Goal: Information Seeking & Learning: Learn about a topic

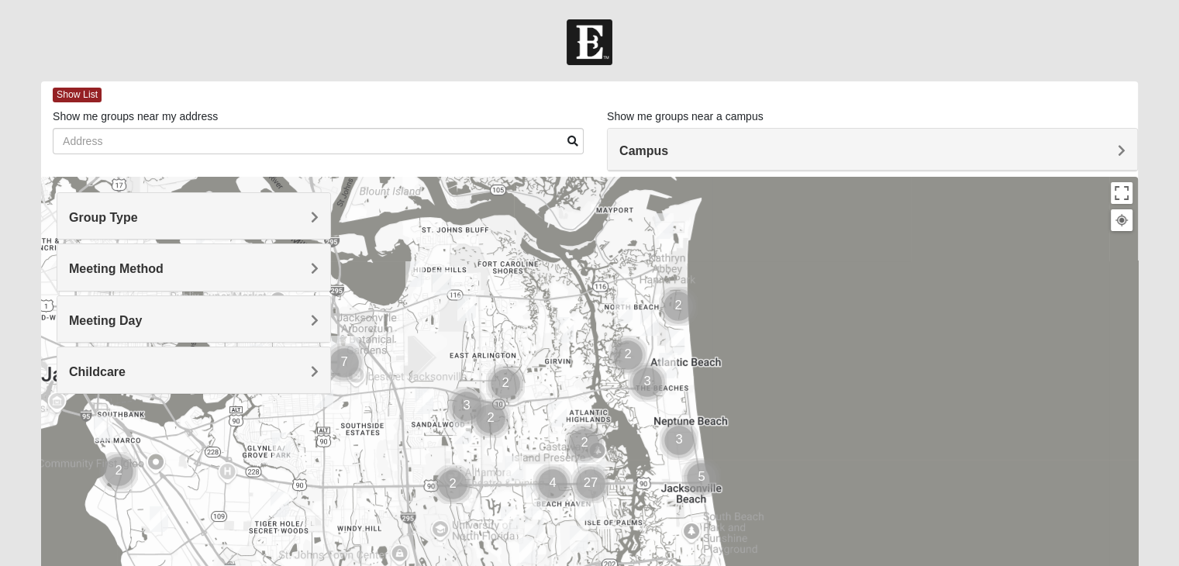
click at [138, 218] on span "Group Type" at bounding box center [103, 217] width 69 height 13
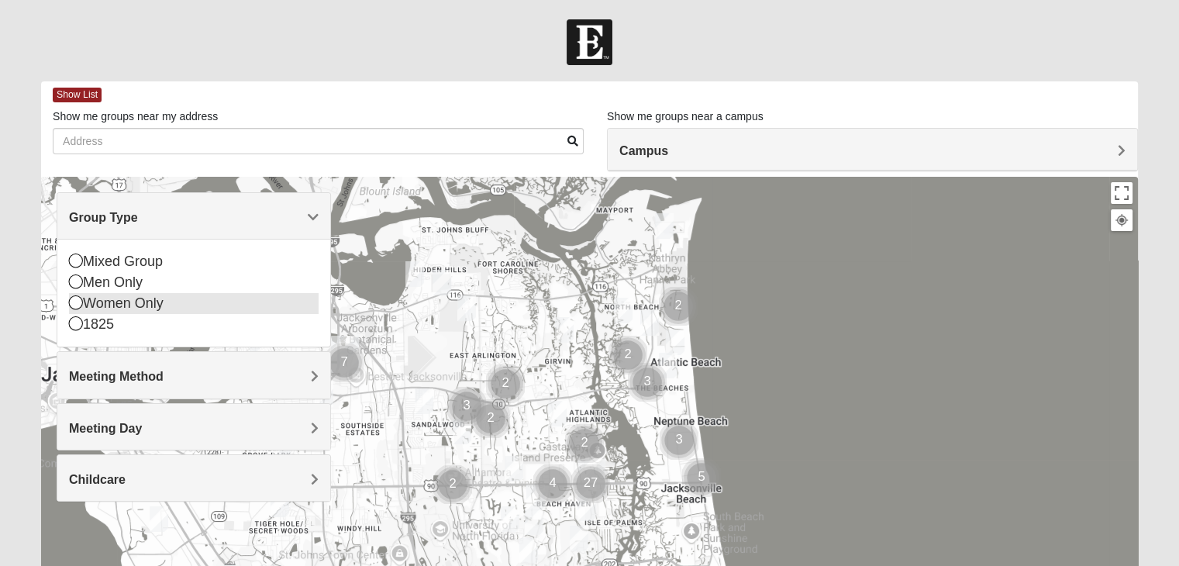
click at [74, 307] on icon at bounding box center [76, 302] width 14 height 14
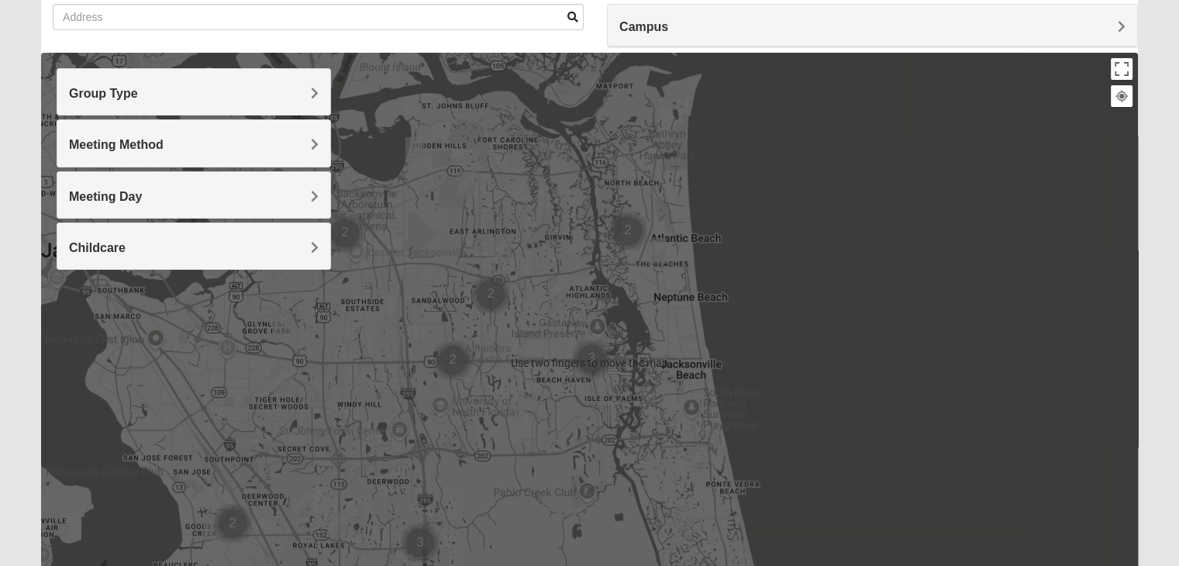
scroll to position [125, 0]
click at [815, 409] on div at bounding box center [589, 362] width 1097 height 620
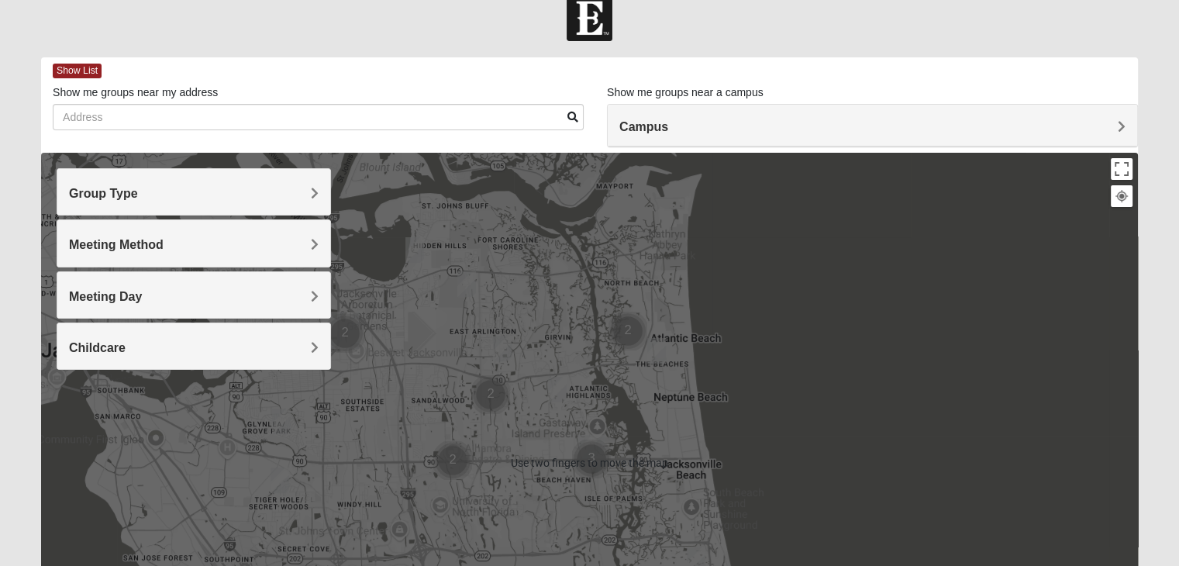
scroll to position [23, 0]
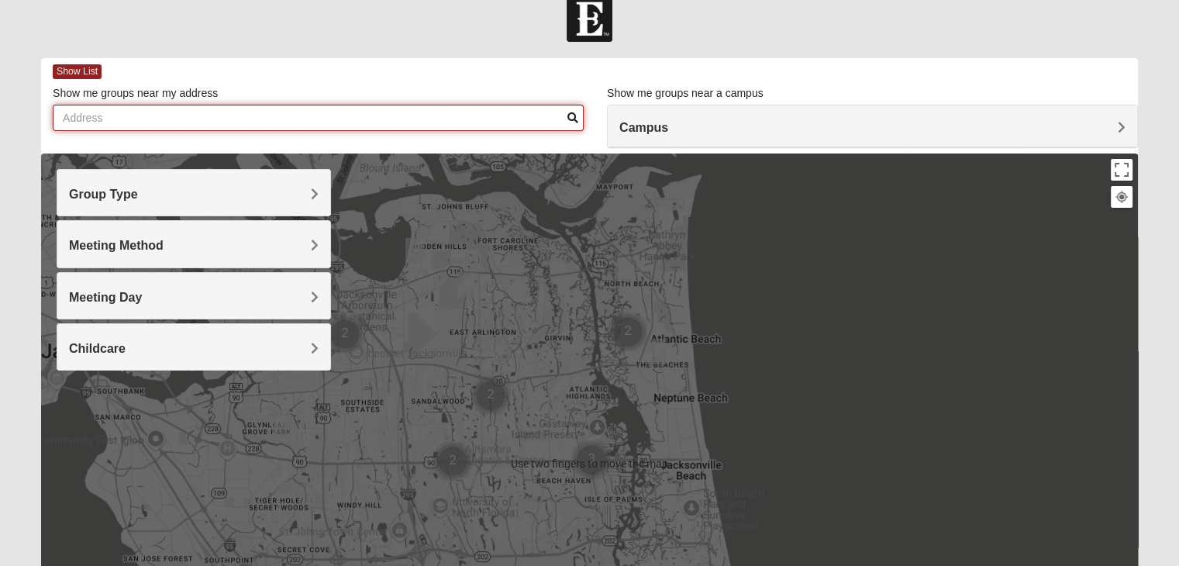
click at [341, 122] on input "Show me groups near my address" at bounding box center [318, 118] width 531 height 26
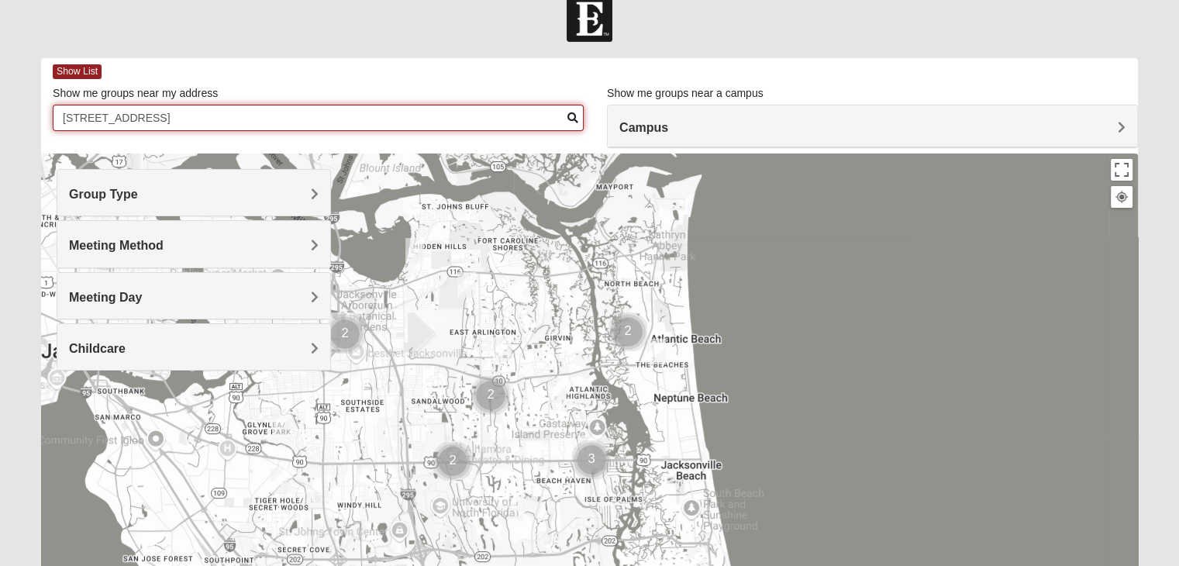
type input "[STREET_ADDRESS]"
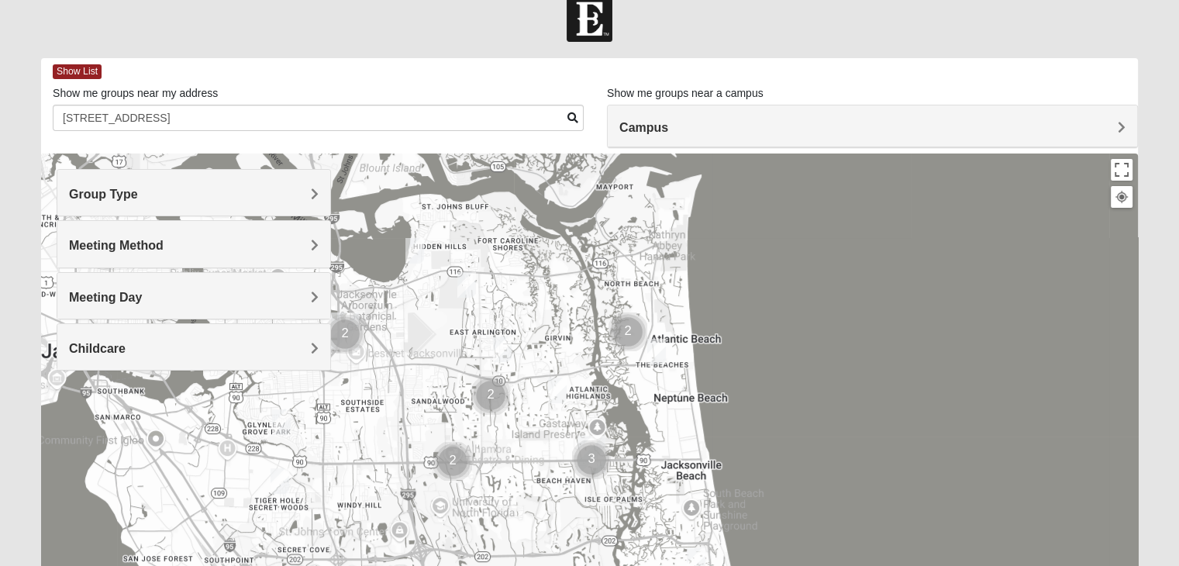
click at [574, 120] on span at bounding box center [572, 117] width 11 height 11
click at [574, 118] on span at bounding box center [572, 117] width 11 height 11
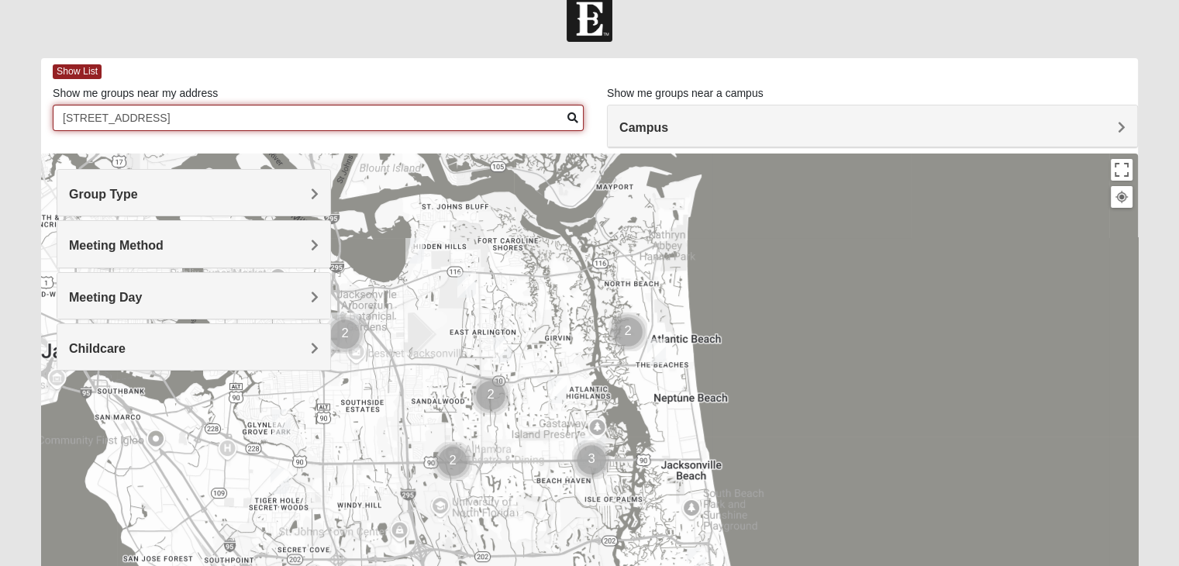
click at [510, 110] on input "[STREET_ADDRESS]" at bounding box center [318, 118] width 531 height 26
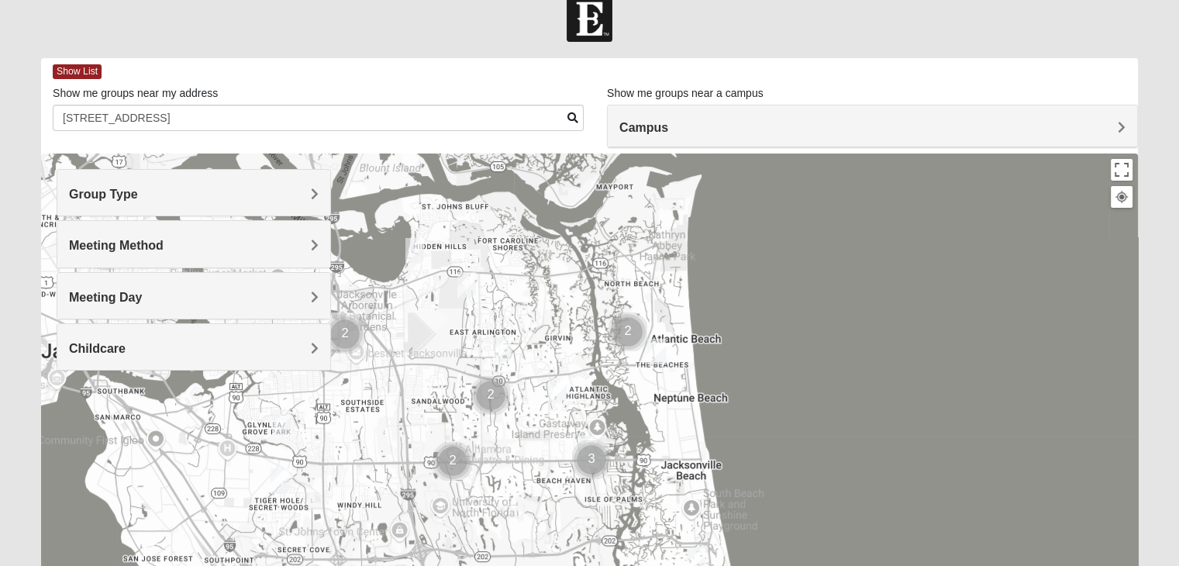
click at [742, 259] on div at bounding box center [589, 463] width 1097 height 620
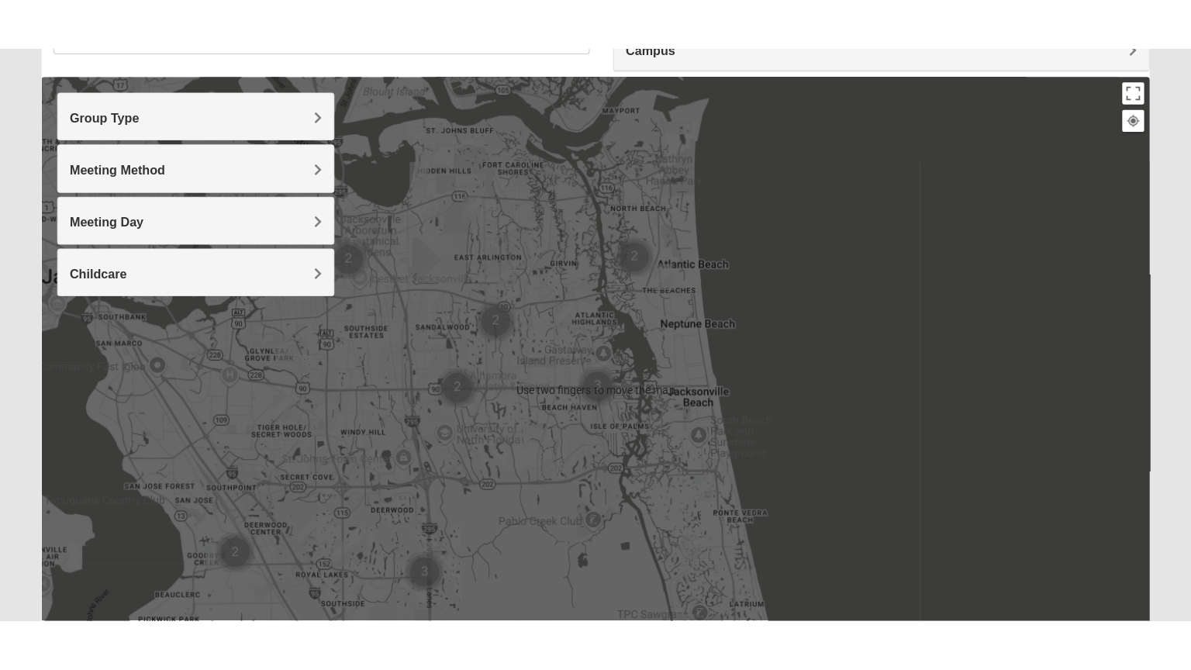
scroll to position [151, 0]
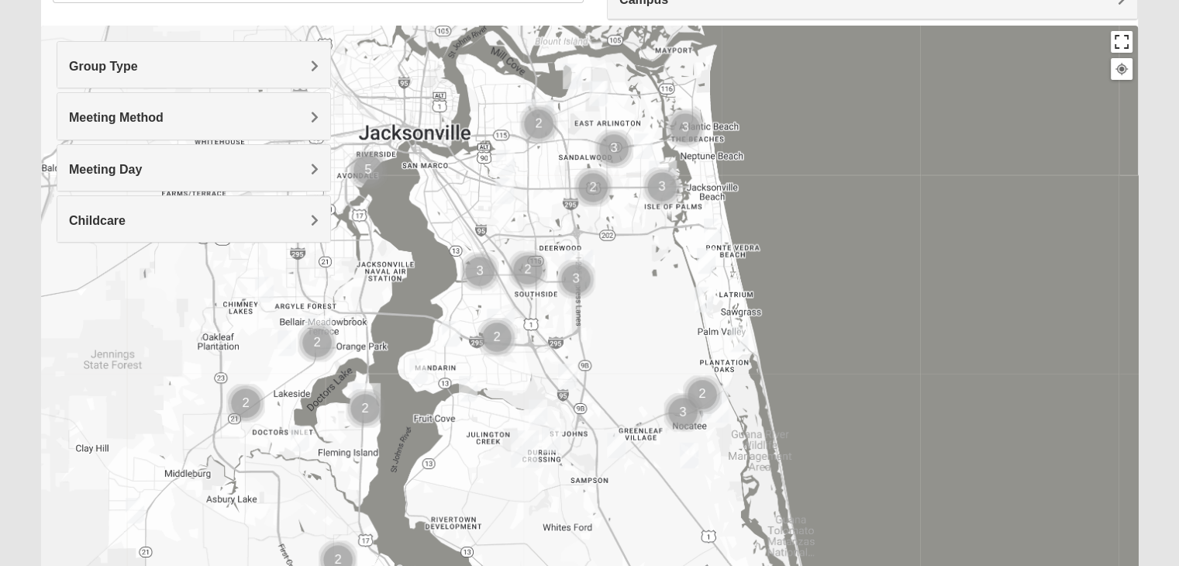
click at [1129, 43] on button "Toggle fullscreen view" at bounding box center [1122, 42] width 22 height 22
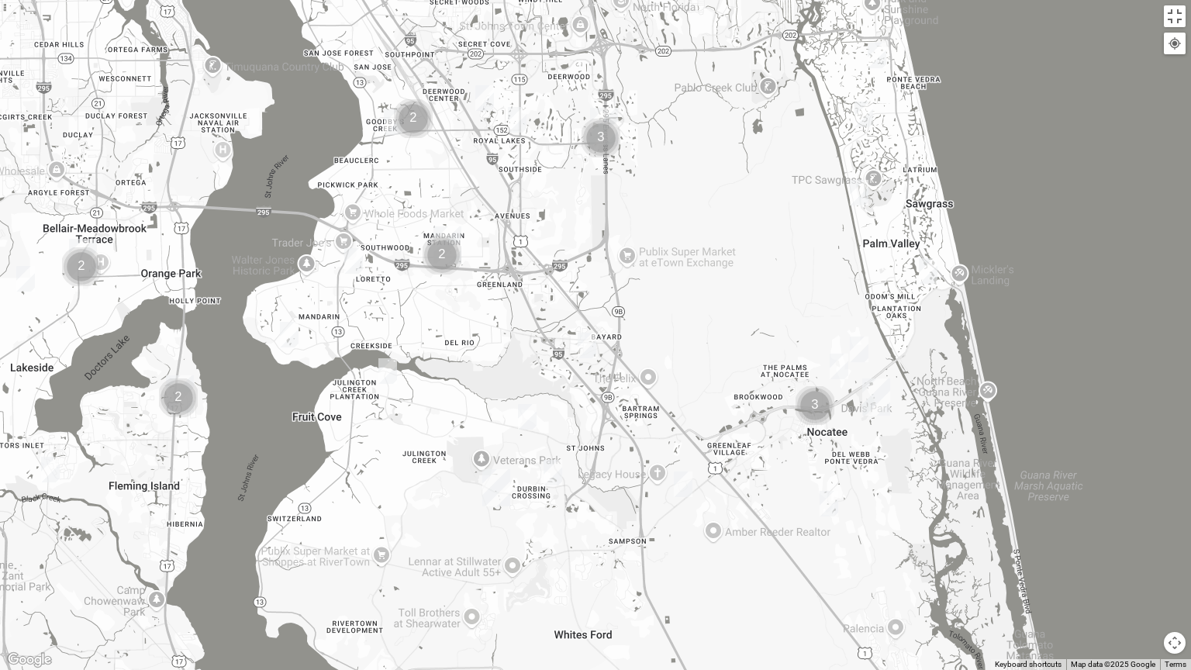
click at [552, 464] on img "Womens Caro 32259" at bounding box center [552, 472] width 31 height 38
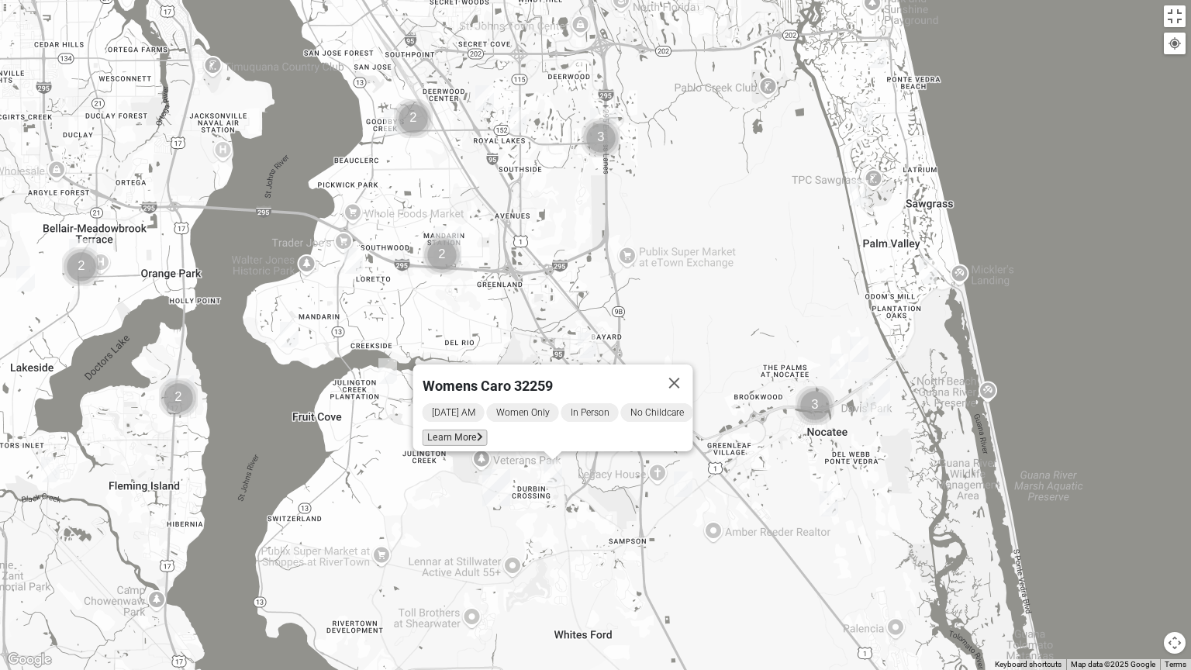
click at [477, 433] on icon at bounding box center [480, 437] width 6 height 9
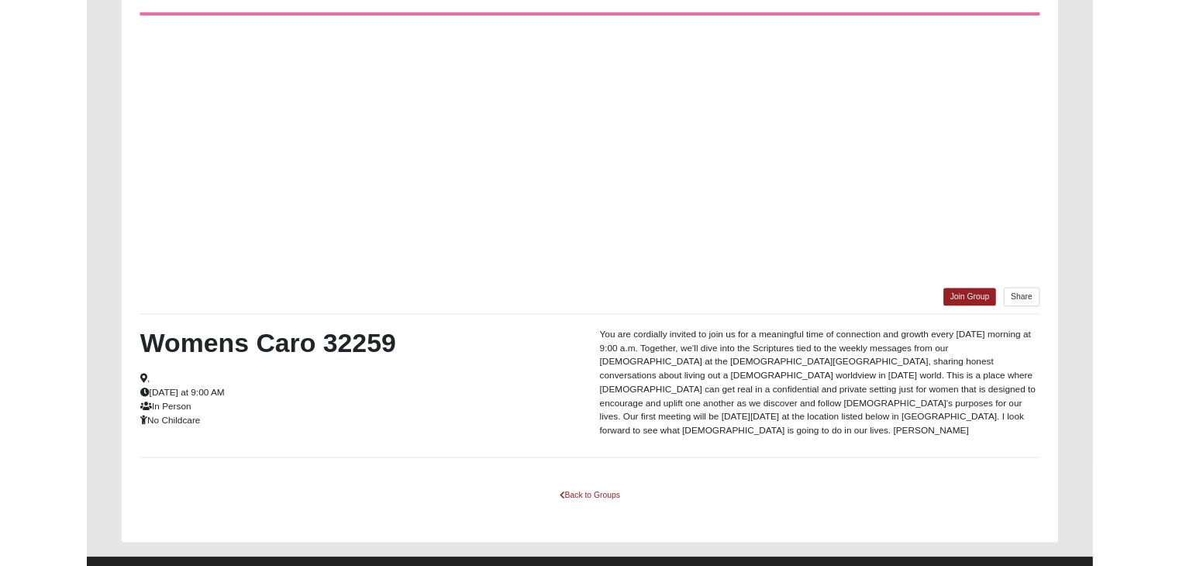
scroll to position [83, 0]
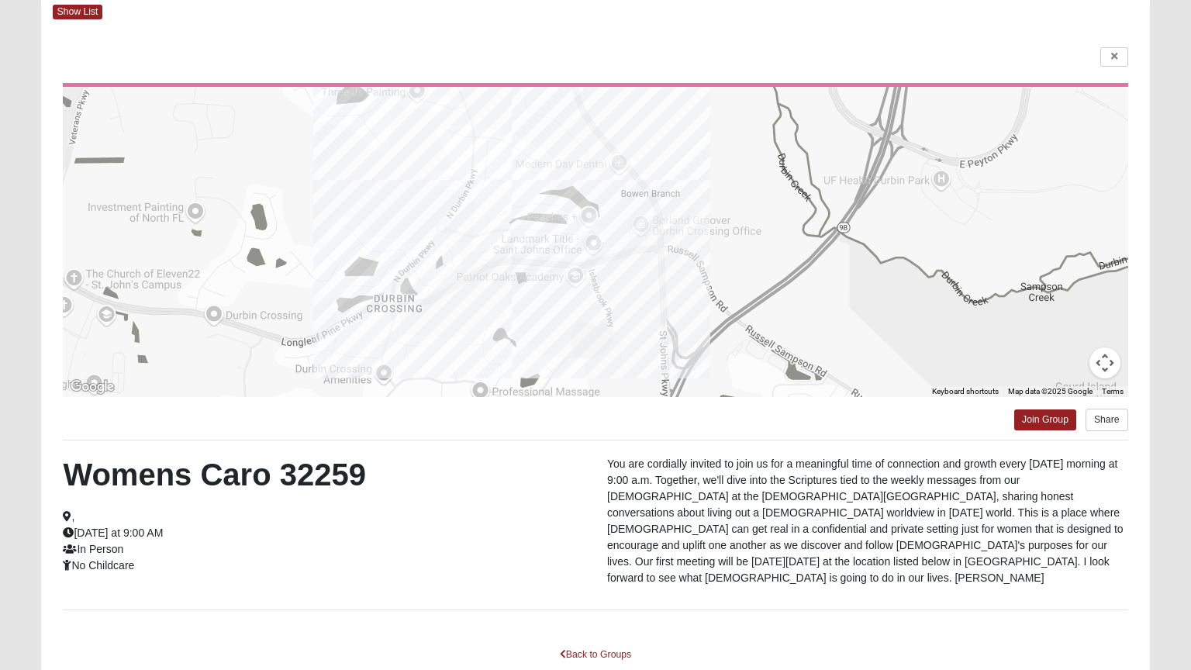
click at [617, 565] on html "Log In Find A Group Error Show List Loading Groups" at bounding box center [595, 342] width 1191 height 850
click at [598, 565] on html "Log In Find A Group Error Show List Loading Groups" at bounding box center [595, 342] width 1191 height 850
click at [560, 565] on html "Log In Find A Group Error Show List Loading Groups" at bounding box center [595, 342] width 1191 height 850
click at [1124, 62] on html "Log In Find A Group Error Show List Loading Groups" at bounding box center [595, 342] width 1191 height 850
click at [1115, 57] on html "Log In Find A Group Error Show List Loading Groups" at bounding box center [595, 342] width 1191 height 850
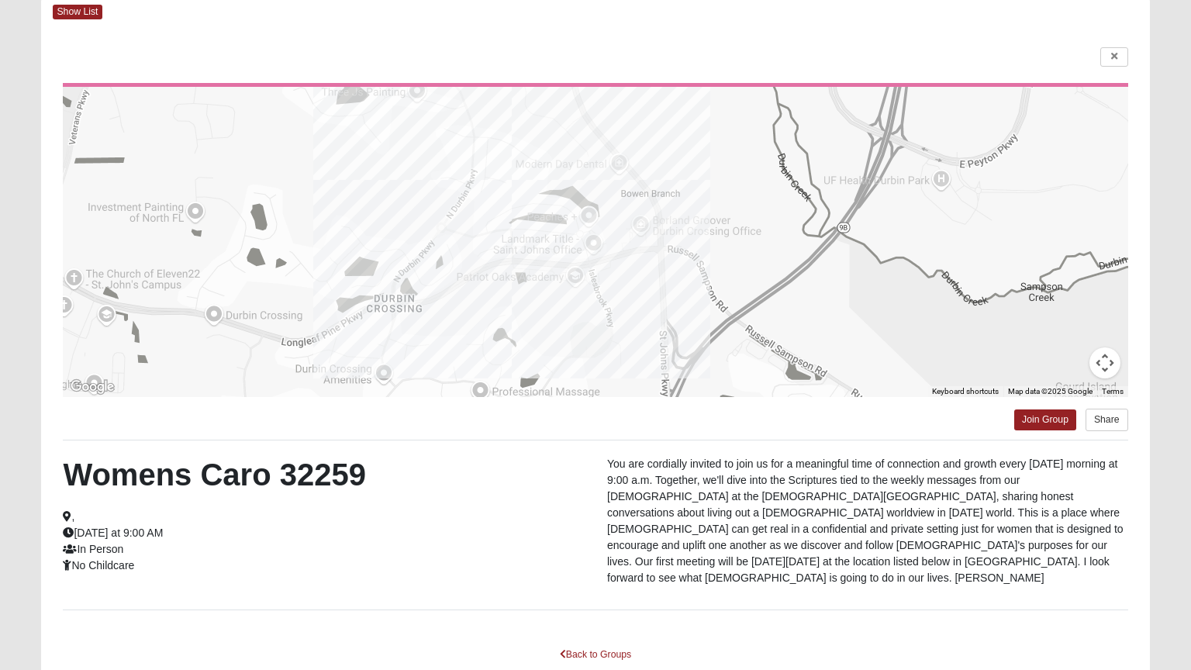
click at [1115, 57] on html "Log In Find A Group Error Show List Loading Groups" at bounding box center [595, 342] width 1191 height 850
drag, startPoint x: 1115, startPoint y: 57, endPoint x: 613, endPoint y: 47, distance: 502.4
click at [613, 47] on html "Log In Find A Group Error Show List Loading Groups" at bounding box center [595, 342] width 1191 height 850
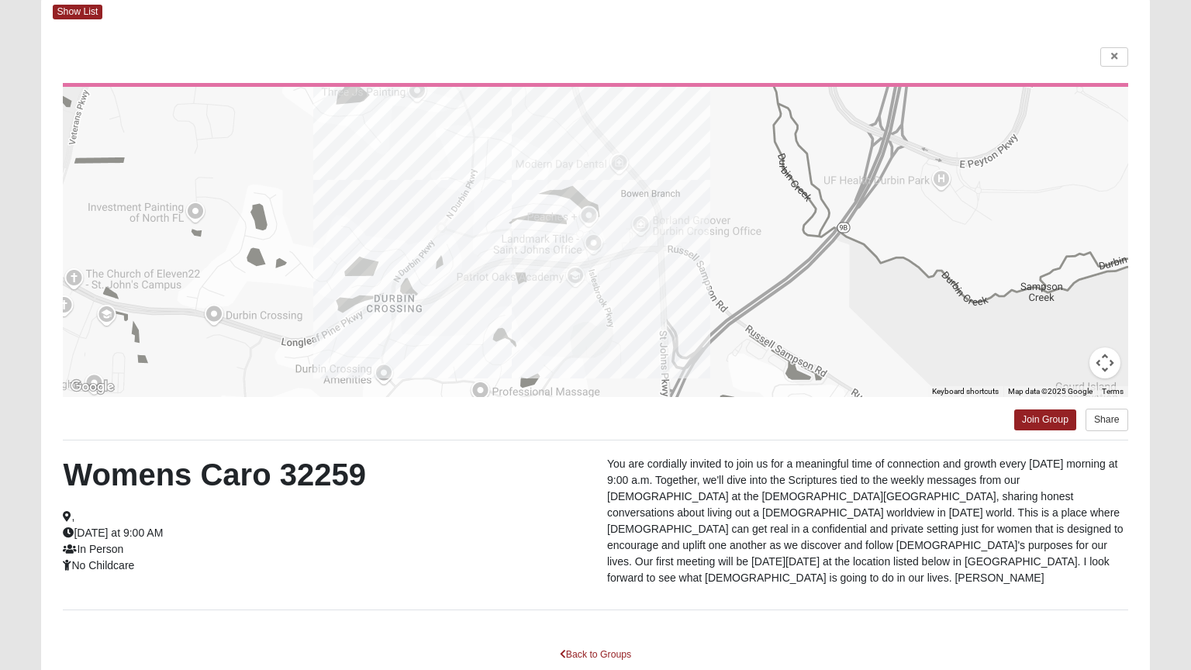
click at [613, 47] on html "Log In Find A Group Error Show List Loading Groups" at bounding box center [595, 342] width 1191 height 850
click at [587, 565] on html "Log In Find A Group Error Show List Loading Groups" at bounding box center [595, 342] width 1191 height 850
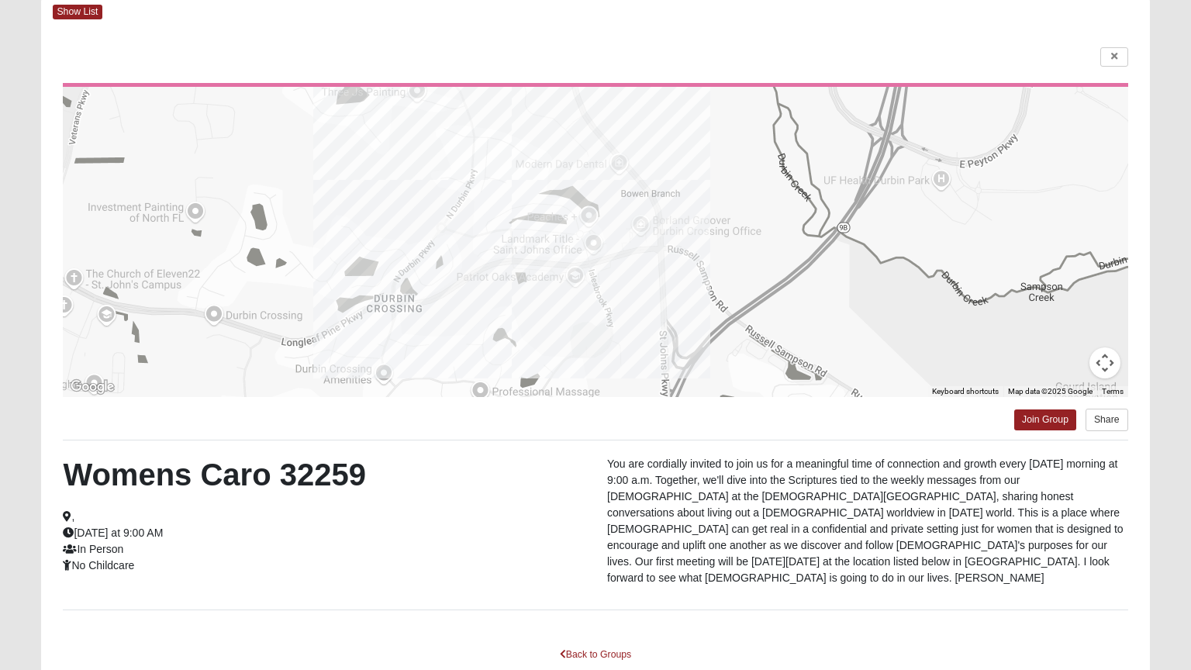
click at [587, 565] on html "Log In Find A Group Error Show List Loading Groups" at bounding box center [595, 342] width 1191 height 850
click at [598, 194] on html "Log In Find A Group Error Show List Loading Groups" at bounding box center [595, 342] width 1191 height 850
click at [536, 267] on html "Log In Find A Group Error Show List Loading Groups" at bounding box center [595, 342] width 1191 height 850
click at [1108, 78] on html "Log In Find A Group Error Show List Loading Groups" at bounding box center [595, 342] width 1191 height 850
click at [1103, 64] on html "Log In Find A Group Error Show List Loading Groups" at bounding box center [595, 342] width 1191 height 850
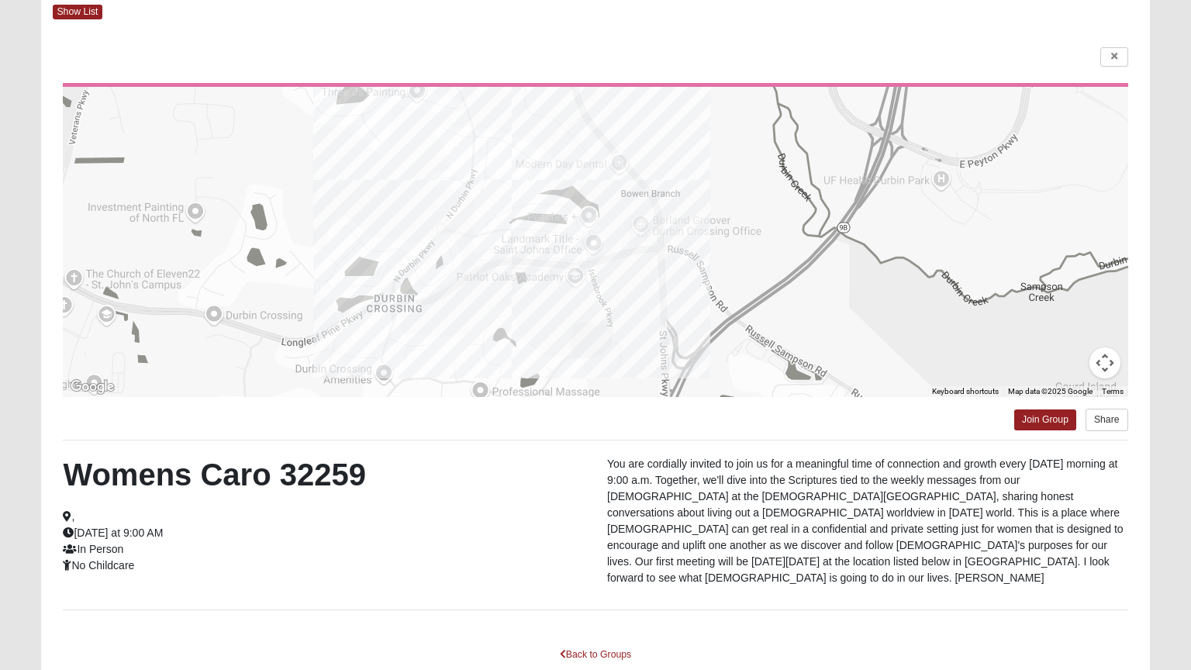
click at [1178, 0] on html "Log In Find A Group Error Show List Loading Groups" at bounding box center [595, 342] width 1191 height 850
click at [1125, 74] on html "Log In Find A Group Error Show List Loading Groups" at bounding box center [595, 342] width 1191 height 850
click at [1115, 71] on html "Log In Find A Group Error Show List Loading Groups" at bounding box center [595, 342] width 1191 height 850
click at [1108, 61] on html "Log In Find A Group Error Show List Loading Groups" at bounding box center [595, 342] width 1191 height 850
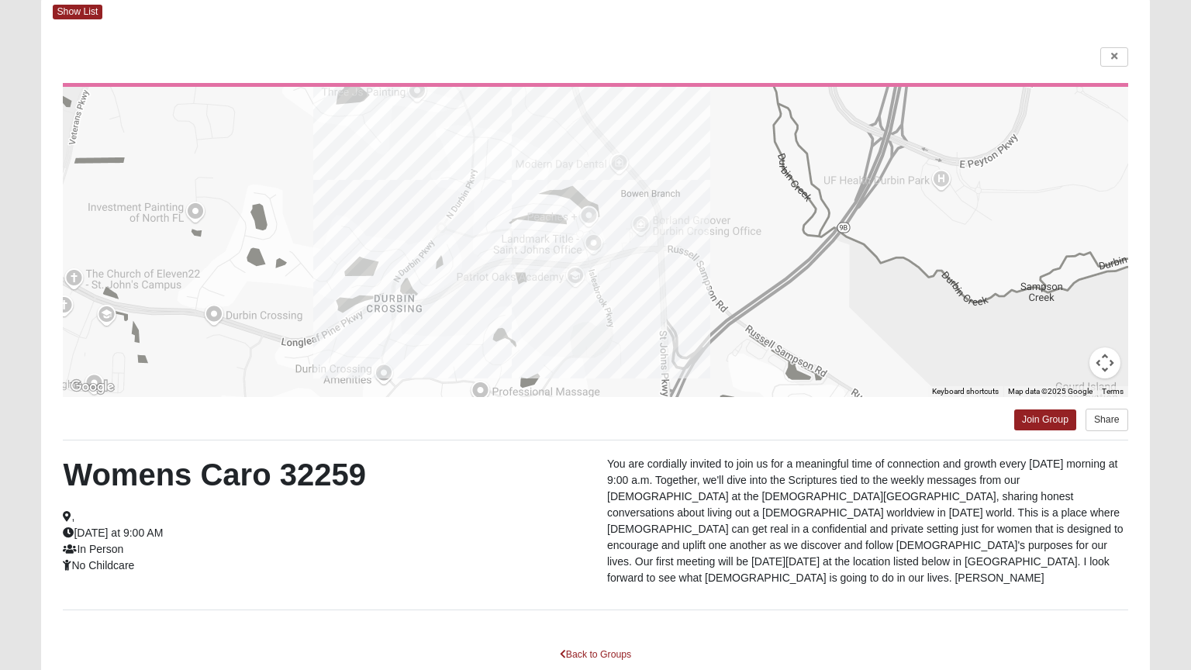
click at [634, 47] on html "Log In Find A Group Error Show List Loading Groups" at bounding box center [595, 342] width 1191 height 850
click at [609, 43] on html "Log In Find A Group Error Show List Loading Groups" at bounding box center [595, 342] width 1191 height 850
click at [588, 65] on html "Log In Find A Group Error Show List Loading Groups" at bounding box center [595, 342] width 1191 height 850
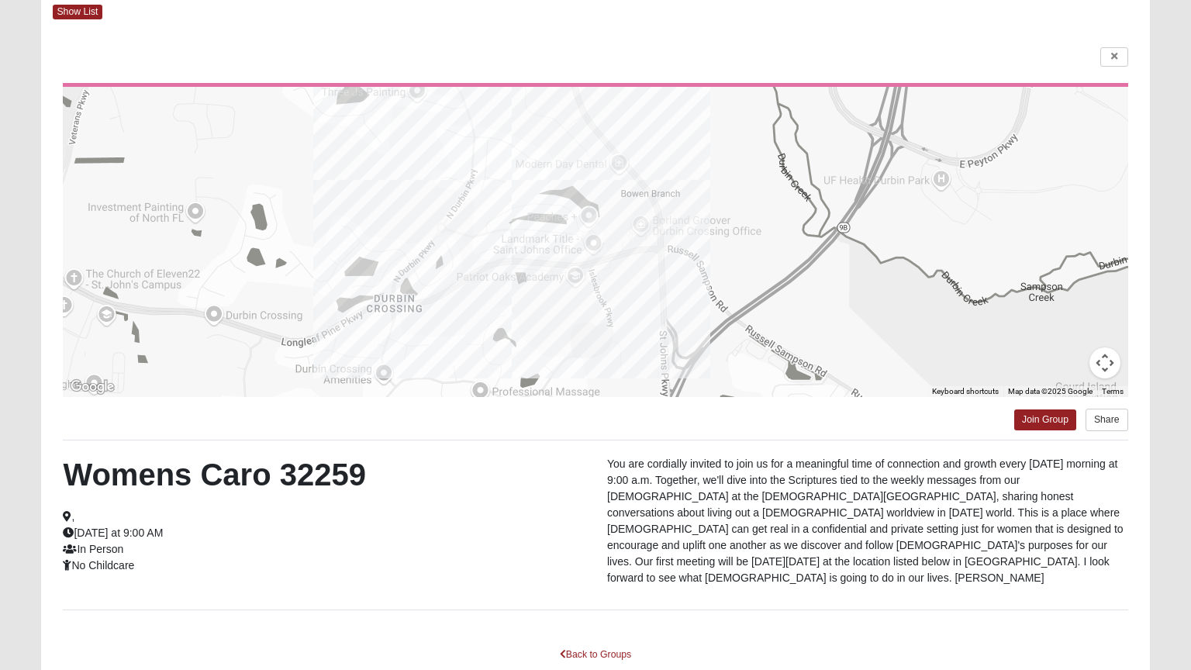
click at [574, 565] on html "Log In Find A Group Error Show List Loading Groups" at bounding box center [595, 342] width 1191 height 850
click at [601, 565] on html "Log In Find A Group Error Show List Loading Groups" at bounding box center [595, 342] width 1191 height 850
click at [590, 565] on html "Log In Find A Group Error Show List Loading Groups" at bounding box center [595, 342] width 1191 height 850
click at [577, 565] on html "Log In Find A Group Error Show List Loading Groups" at bounding box center [595, 342] width 1191 height 850
click at [574, 565] on html "Log In Find A Group Error Show List Loading Groups" at bounding box center [595, 342] width 1191 height 850
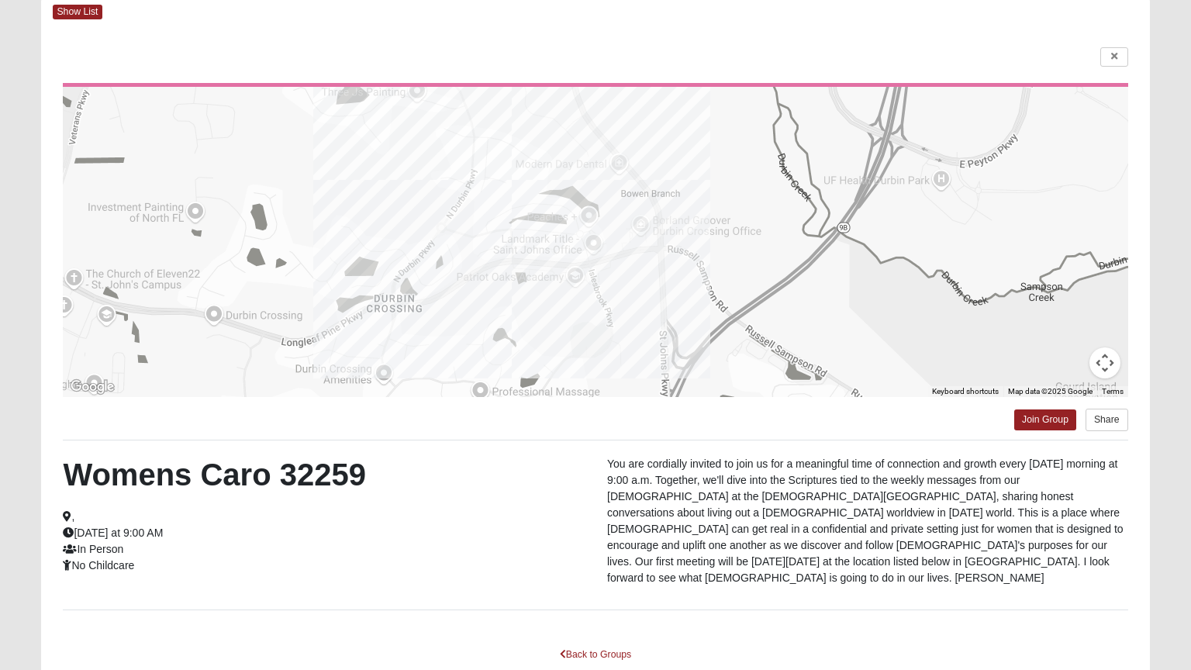
click at [148, 285] on html "Log In Find A Group Error Show List Loading Groups" at bounding box center [595, 342] width 1191 height 850
click at [567, 565] on html "Log In Find A Group Error Show List Loading Groups" at bounding box center [595, 342] width 1191 height 850
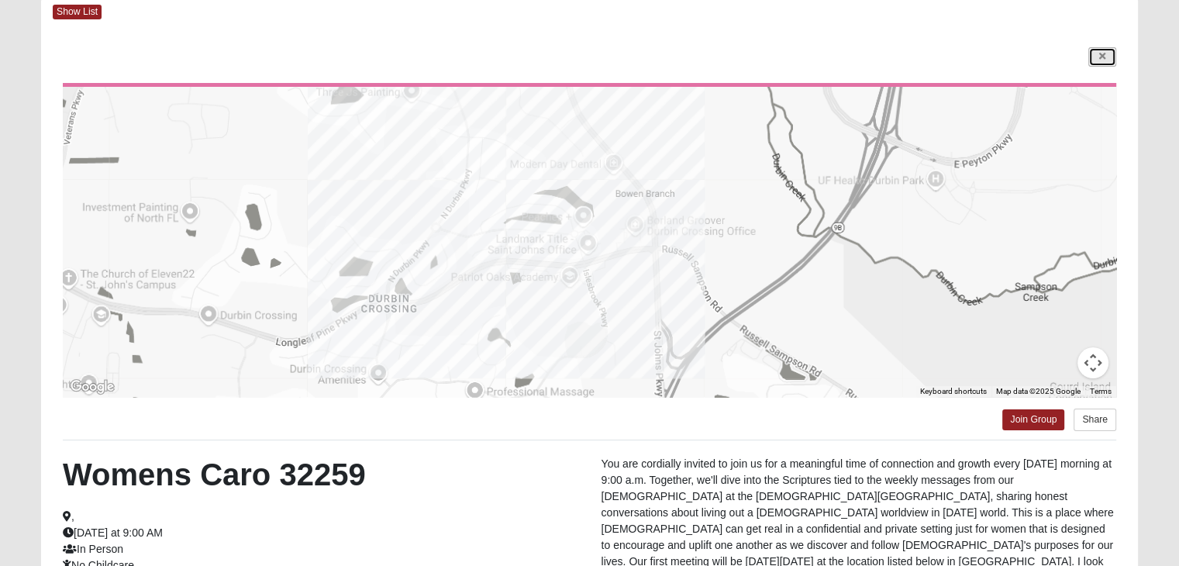
click at [1101, 56] on icon at bounding box center [1102, 56] width 6 height 9
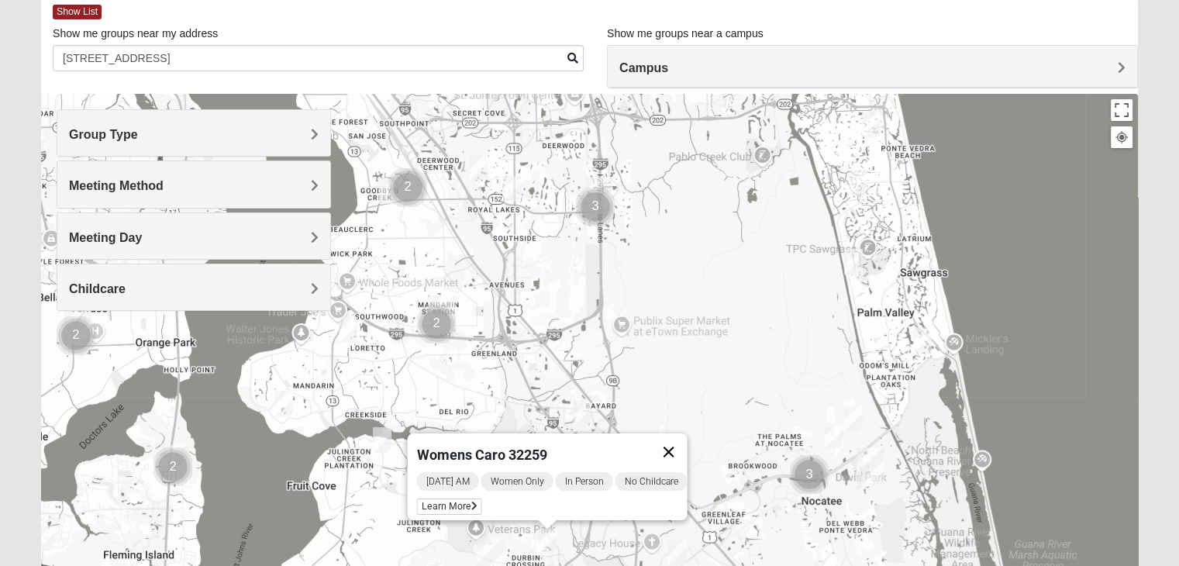
click at [684, 445] on button "Close" at bounding box center [668, 451] width 37 height 37
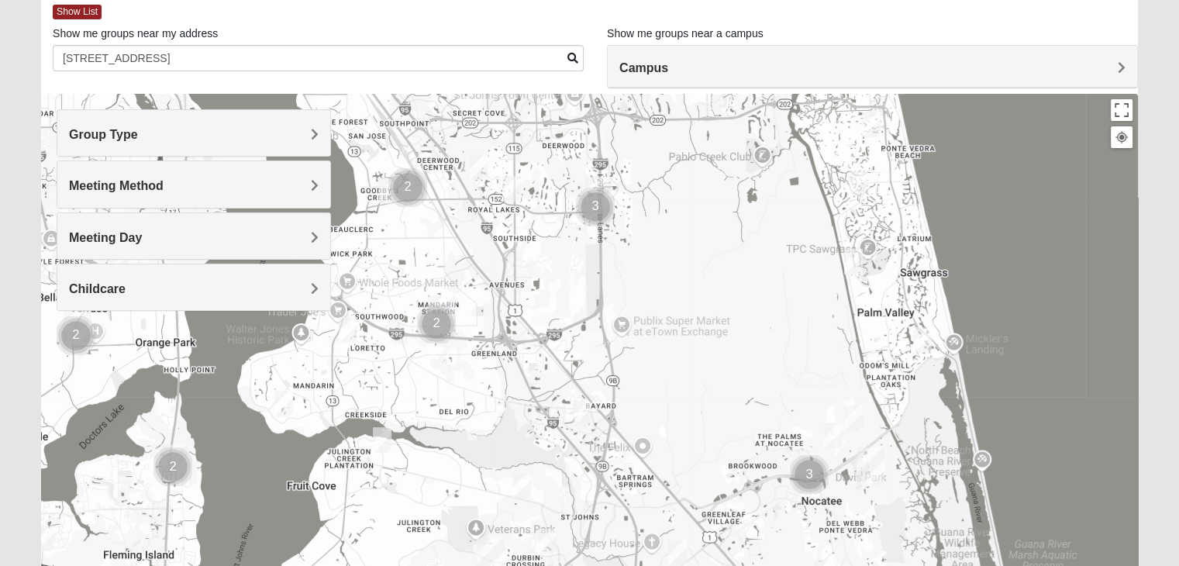
click at [548, 534] on img "Womens Caro 32259" at bounding box center [547, 541] width 31 height 38
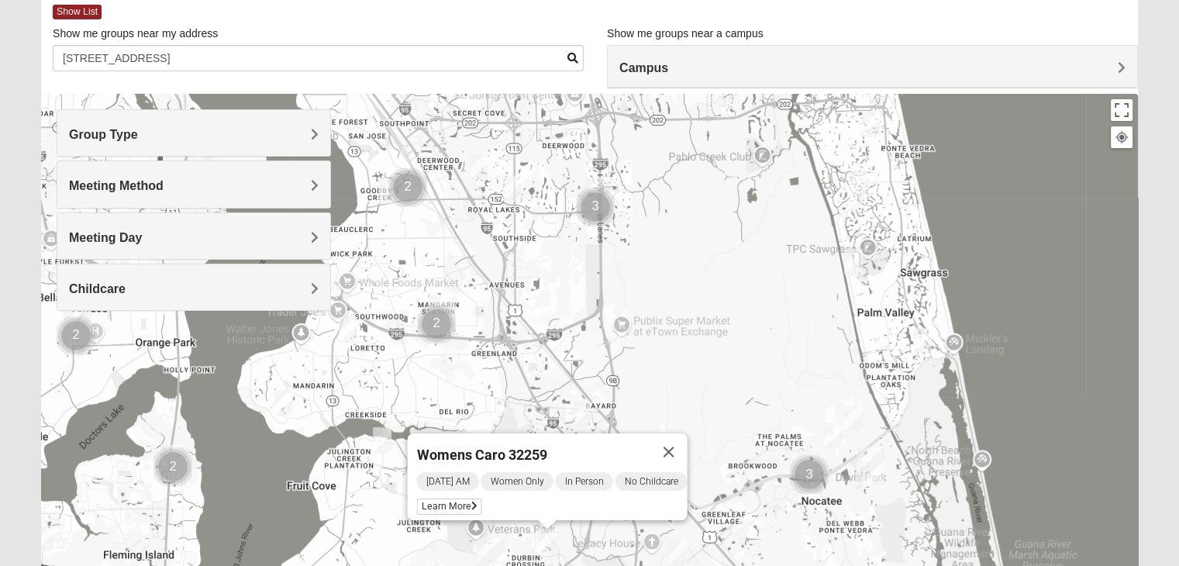
click at [789, 329] on div "Womens Caro 32259 [DATE] AM Women Only In Person No Childcare Learn More" at bounding box center [589, 404] width 1097 height 620
click at [674, 443] on button "Close" at bounding box center [668, 451] width 37 height 37
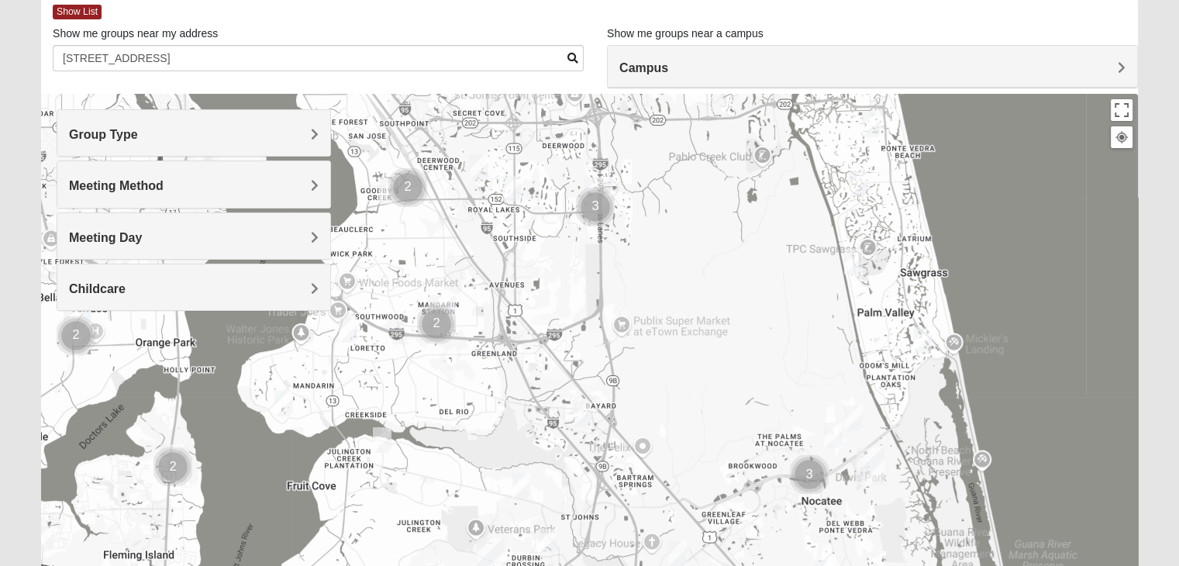
click at [581, 409] on img "Womens Gonzalez 32258" at bounding box center [581, 414] width 31 height 38
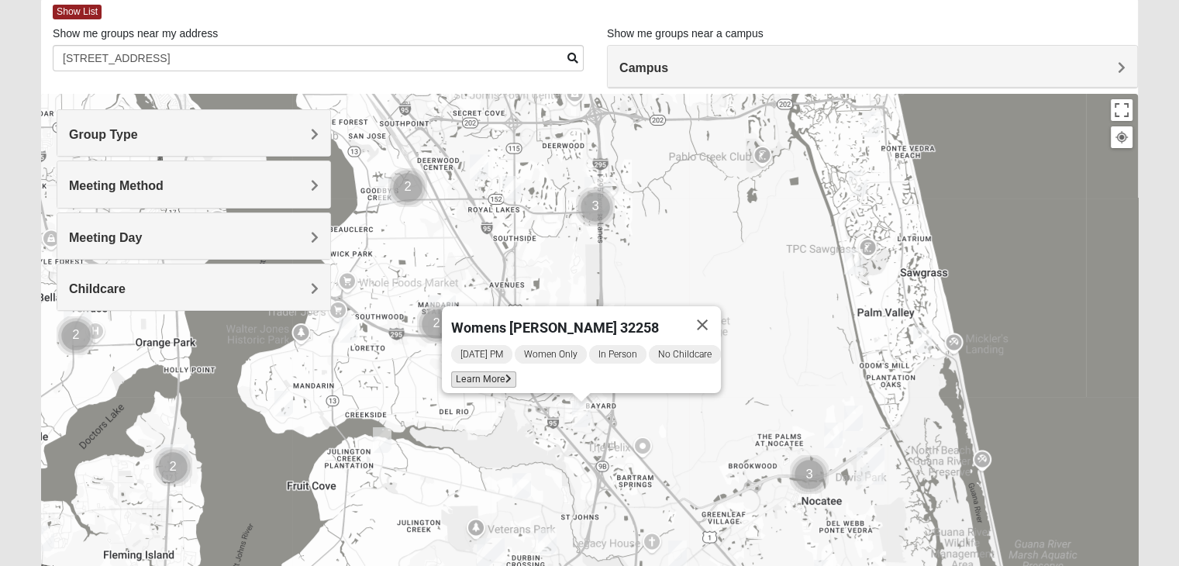
click at [495, 374] on span "Learn More" at bounding box center [483, 379] width 65 height 16
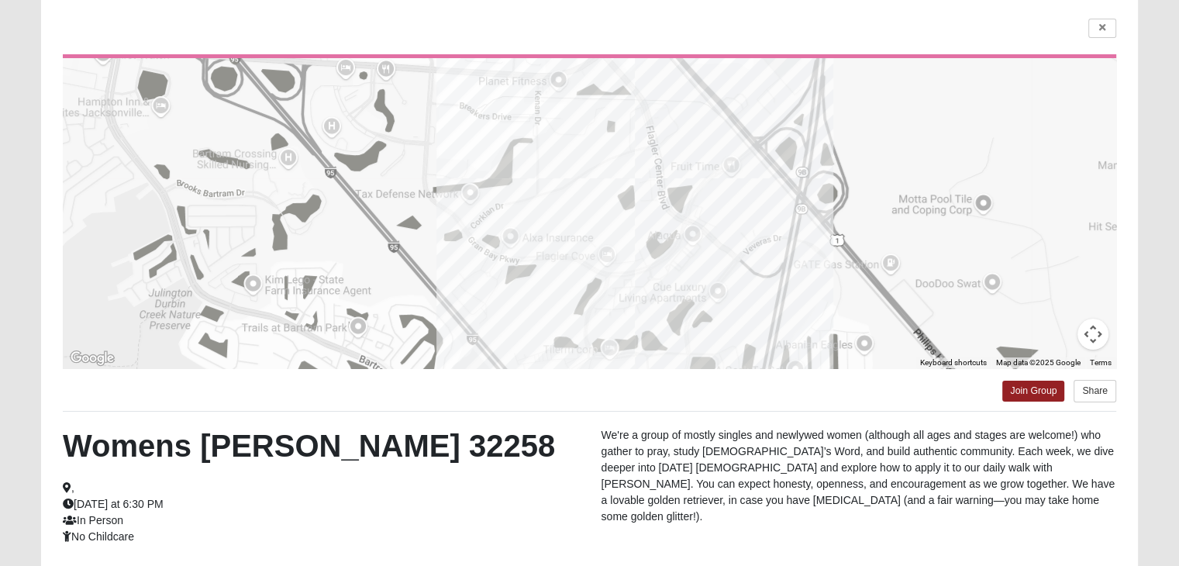
scroll to position [115, 0]
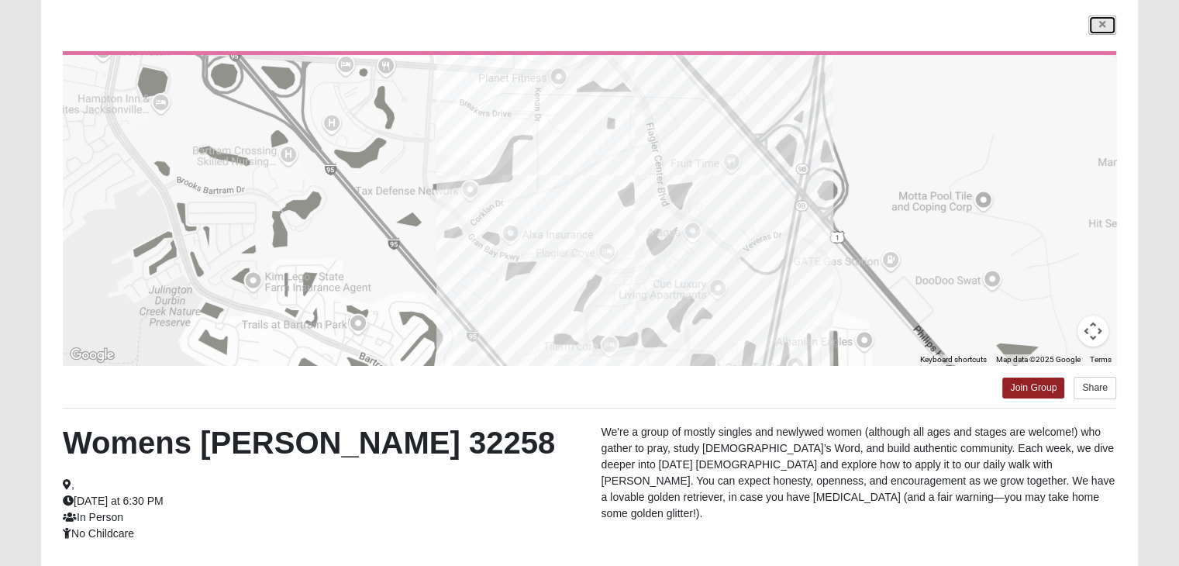
click at [1101, 26] on icon at bounding box center [1102, 24] width 6 height 9
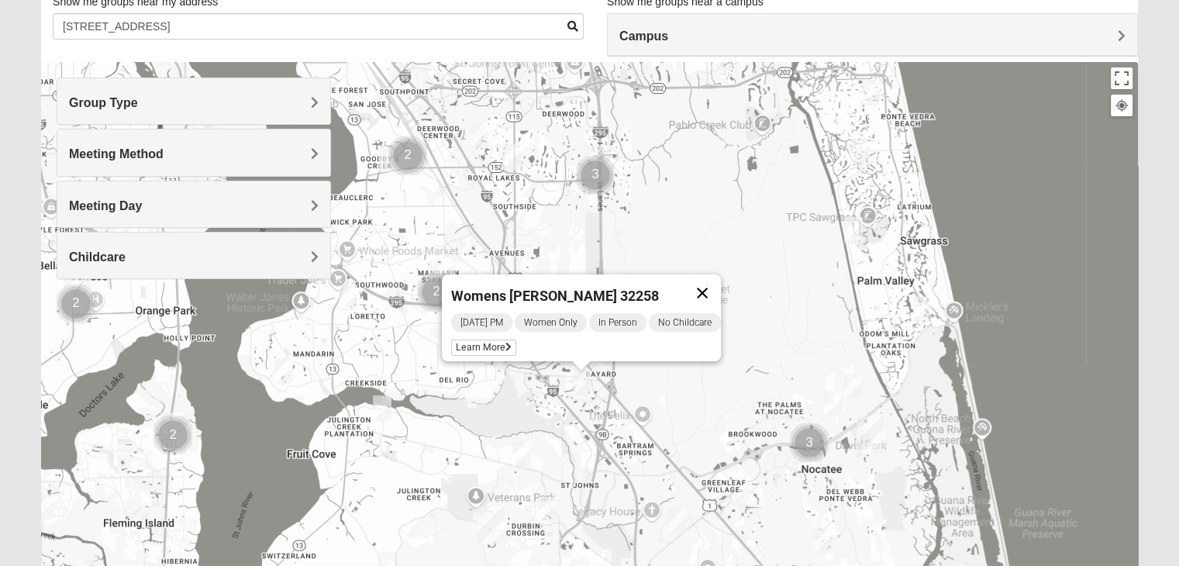
click at [711, 276] on button "Close" at bounding box center [702, 292] width 37 height 37
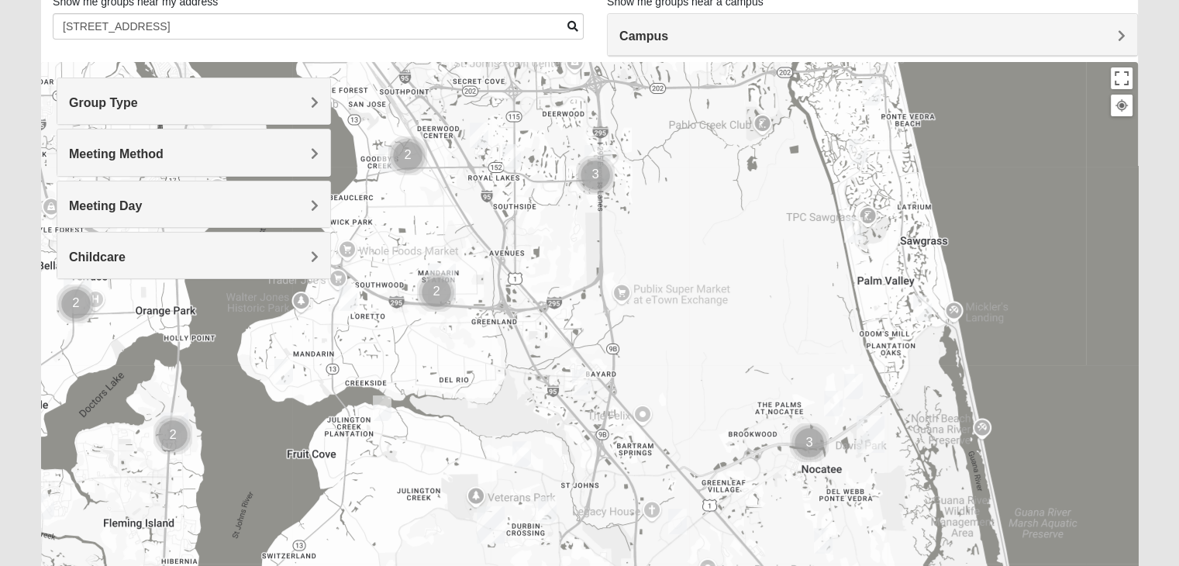
click at [549, 500] on img "Womens Caro 32259" at bounding box center [547, 510] width 31 height 38
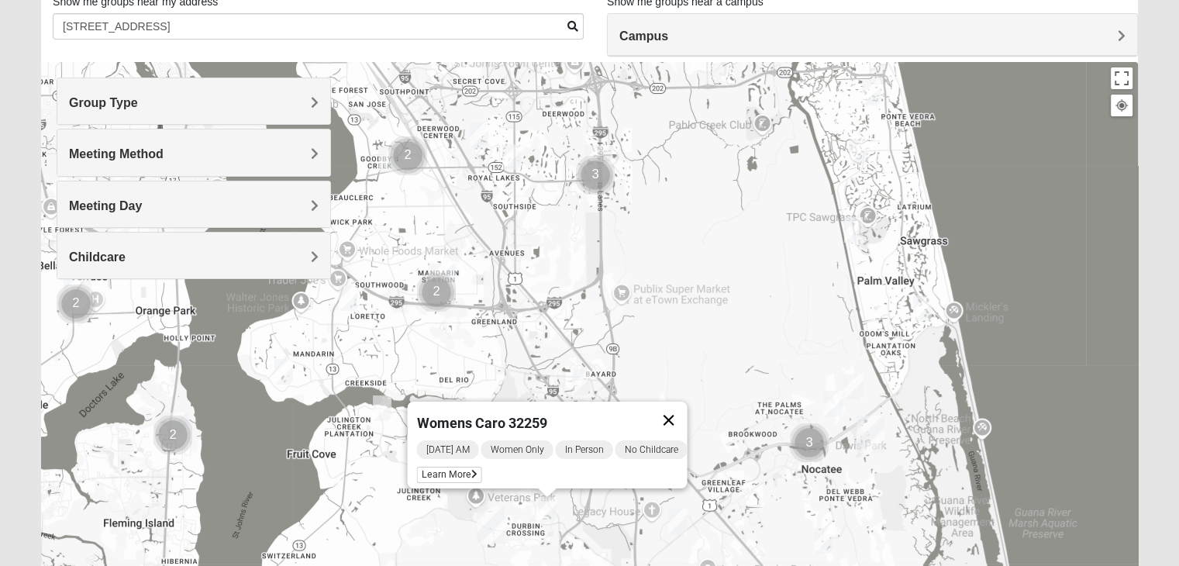
click at [673, 415] on button "Close" at bounding box center [668, 420] width 37 height 37
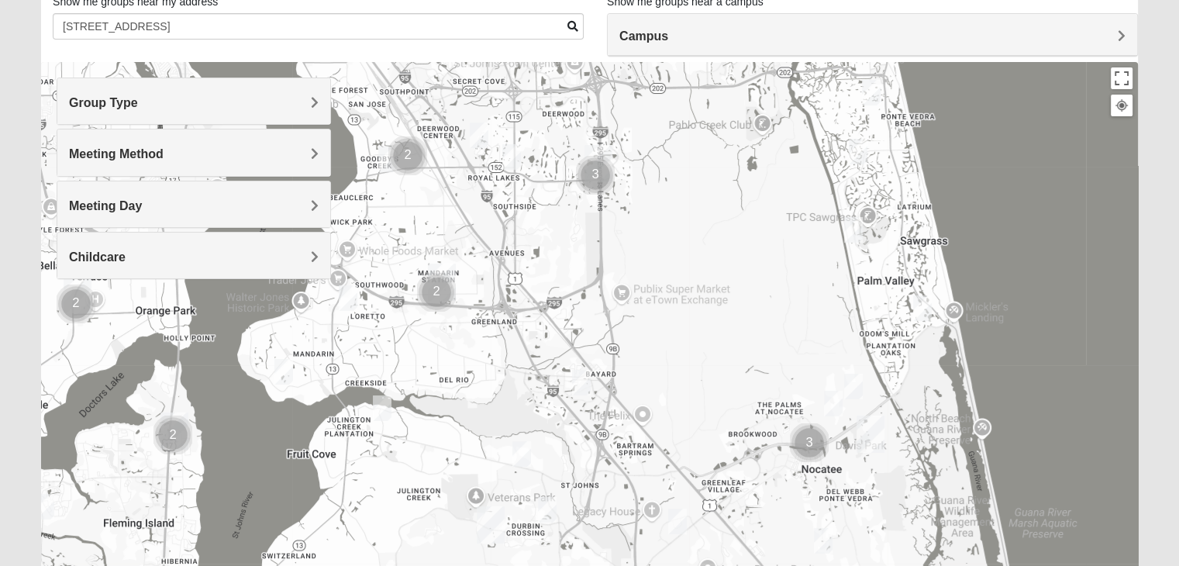
click at [518, 444] on img "Womens Urbanski 32259" at bounding box center [521, 454] width 31 height 38
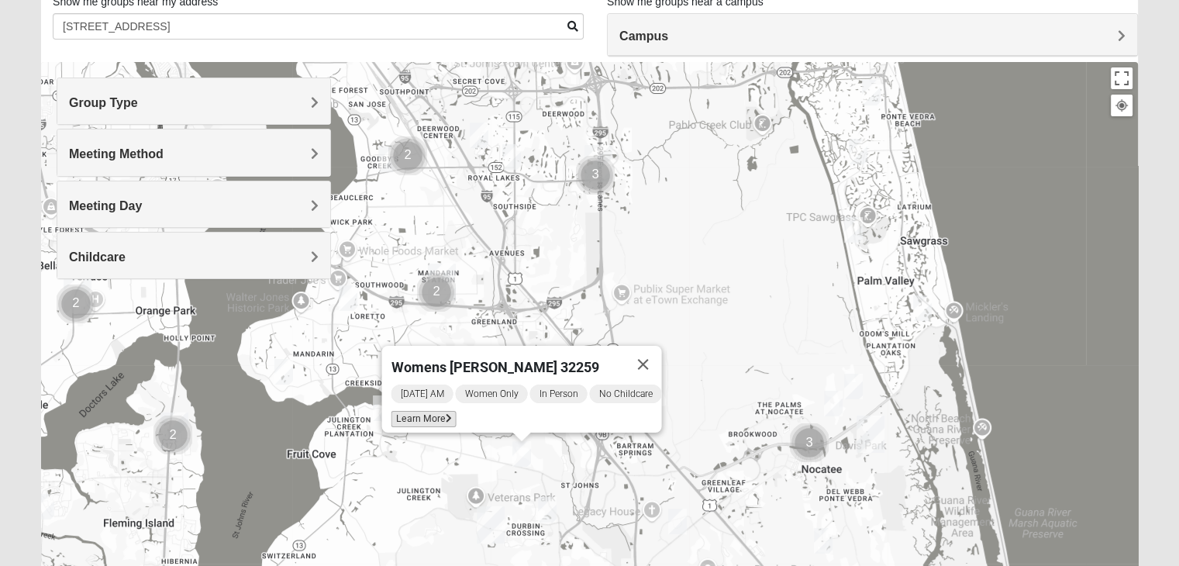
click at [428, 411] on span "Learn More" at bounding box center [423, 419] width 65 height 16
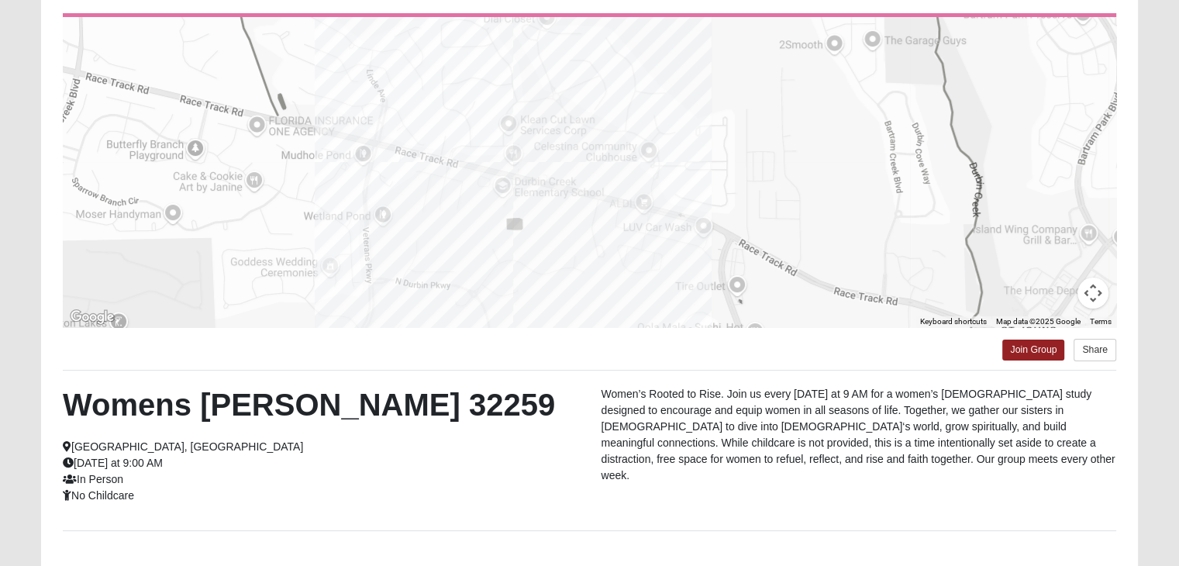
scroll to position [151, 0]
